Goal: Transaction & Acquisition: Purchase product/service

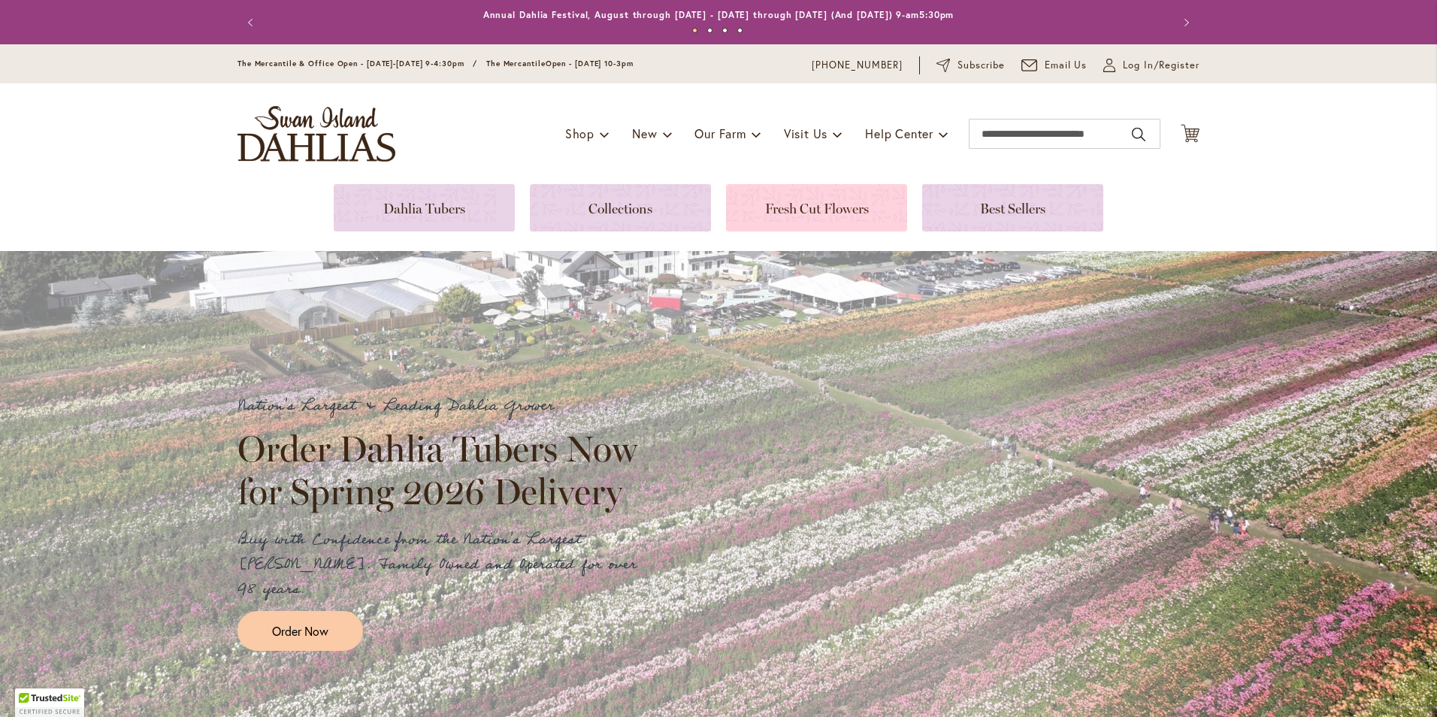
click at [840, 208] on link at bounding box center [816, 207] width 181 height 47
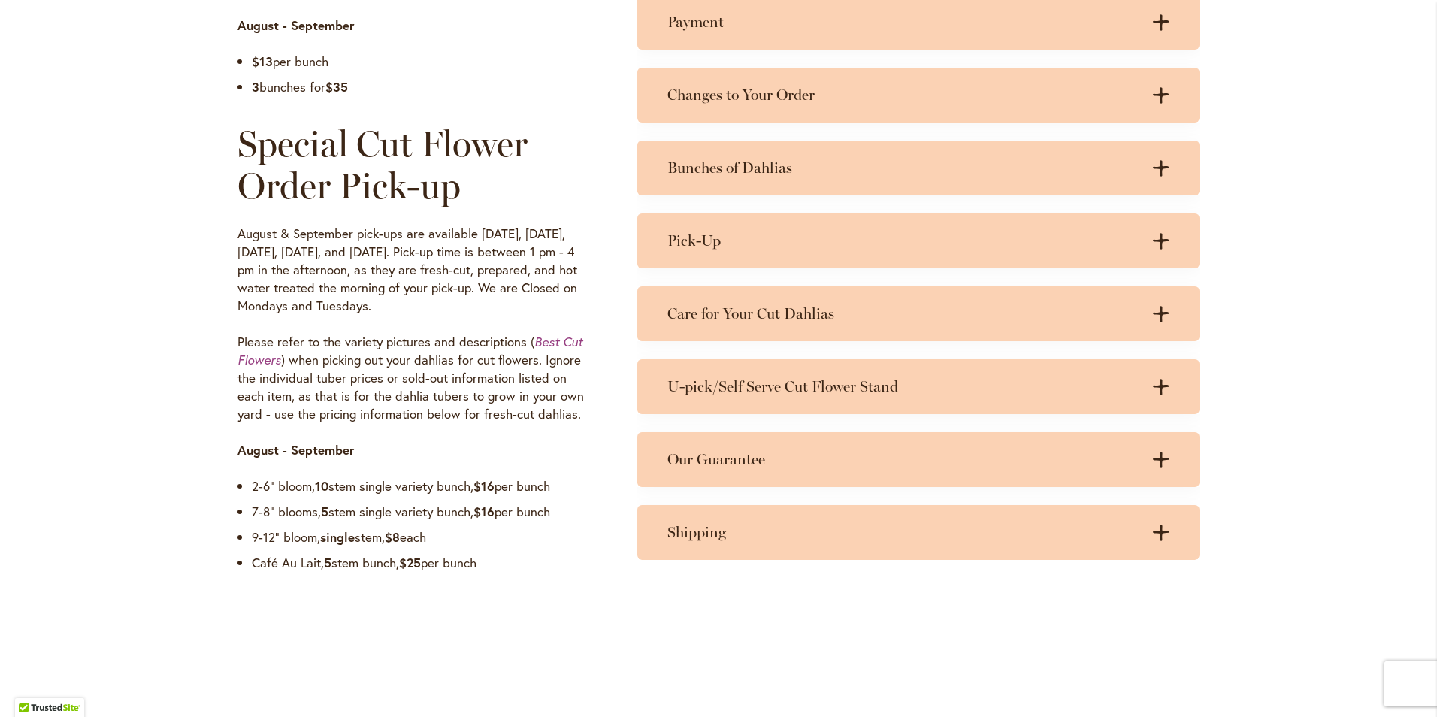
scroll to position [1052, 0]
drag, startPoint x: 497, startPoint y: 560, endPoint x: 207, endPoint y: 548, distance: 290.3
click at [207, 548] on div "Farm Cut Flower Stand The Cut Flower Stand is open in August & September during…" at bounding box center [718, 153] width 1437 height 967
click at [494, 512] on strong "$16" at bounding box center [483, 510] width 21 height 17
drag, startPoint x: 570, startPoint y: 484, endPoint x: 202, endPoint y: 477, distance: 368.2
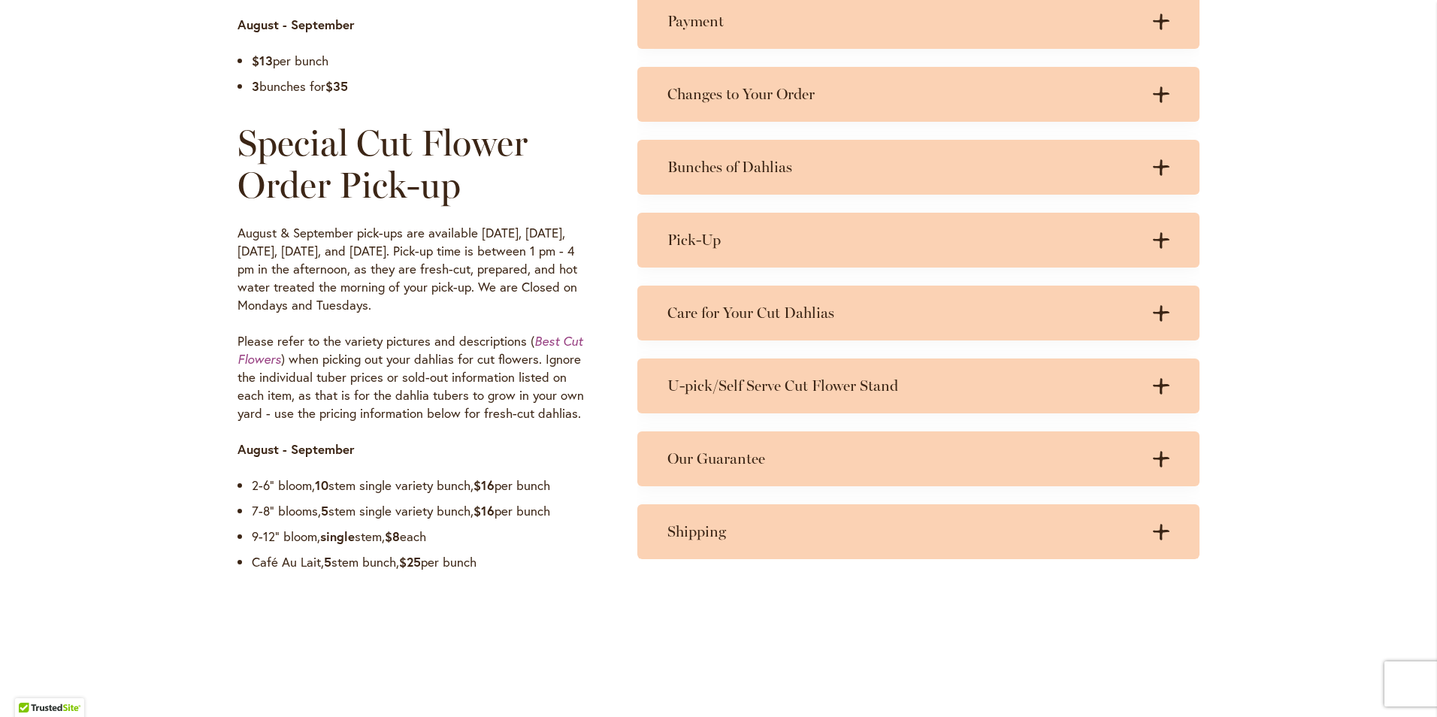
click at [202, 477] on div "Farm Cut Flower Stand The Cut Flower Stand is open in August & September during…" at bounding box center [718, 153] width 1437 height 967
click at [558, 618] on div "Farm Cut Flower Stand The Cut Flower Stand is open in August & September during…" at bounding box center [718, 153] width 1437 height 967
